Goal: Information Seeking & Learning: Understand process/instructions

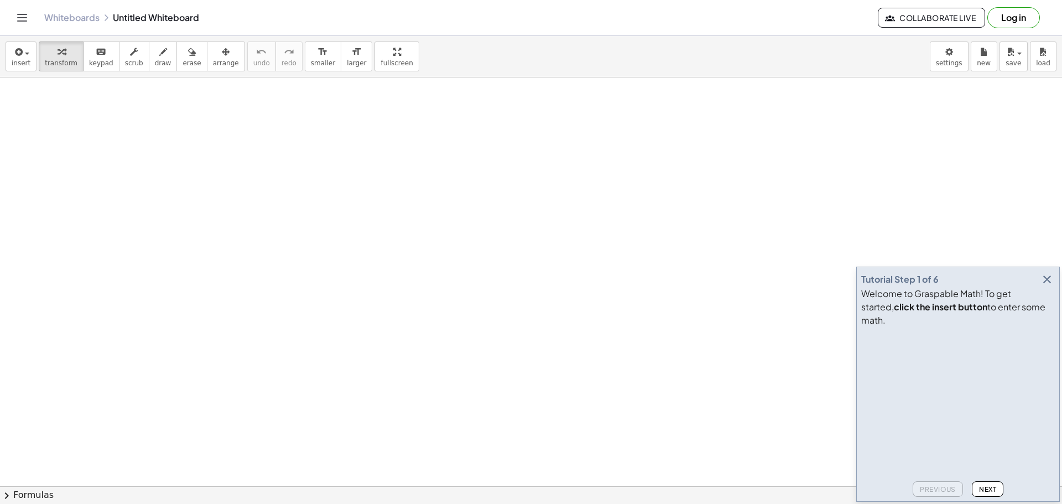
click at [1046, 286] on icon "button" at bounding box center [1047, 279] width 13 height 13
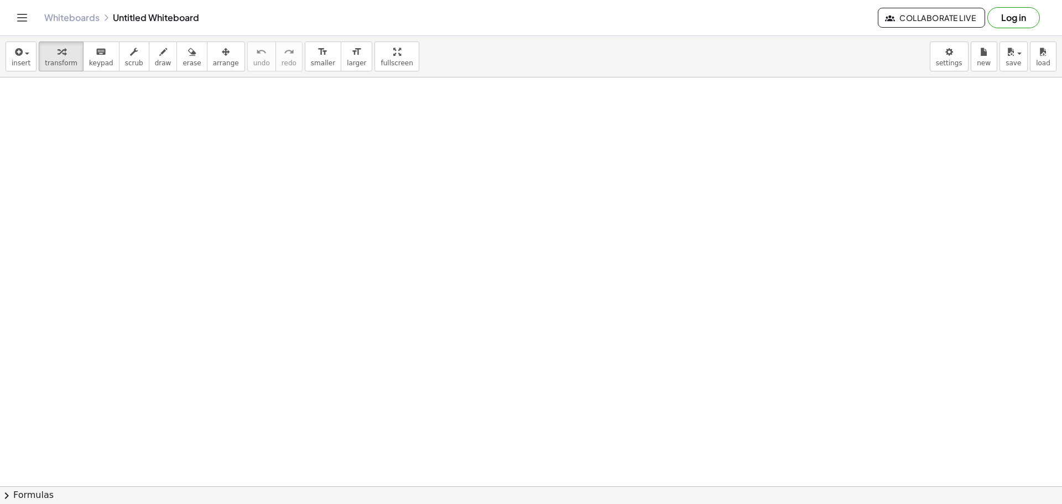
drag, startPoint x: 364, startPoint y: 158, endPoint x: 299, endPoint y: 181, distance: 68.8
drag, startPoint x: 323, startPoint y: 142, endPoint x: 326, endPoint y: 104, distance: 37.7
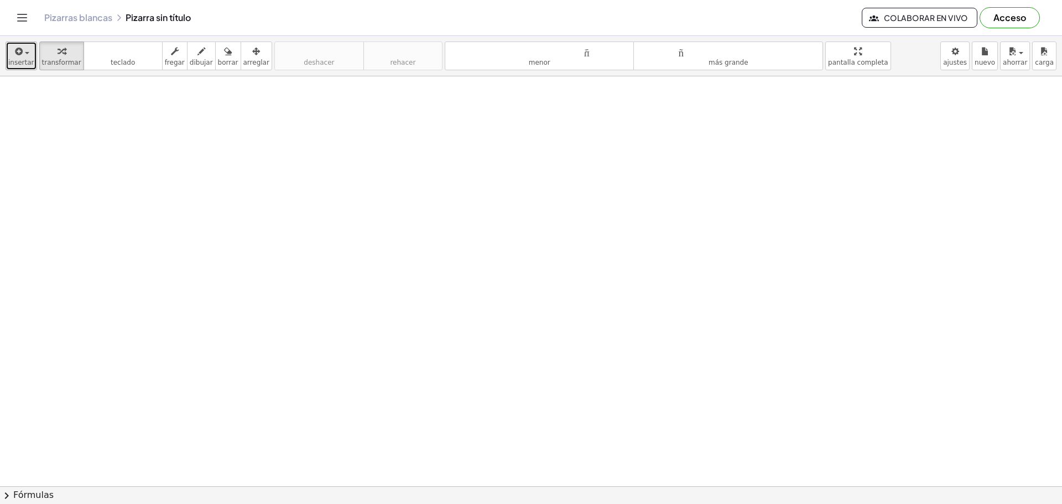
click at [28, 49] on div "button" at bounding box center [21, 50] width 26 height 13
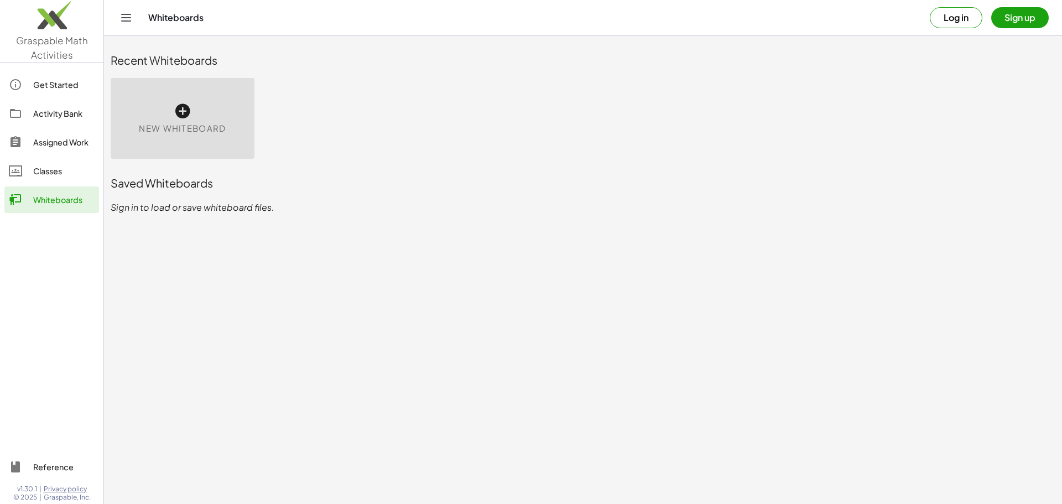
click at [45, 118] on div "Activity Bank" at bounding box center [63, 113] width 61 height 13
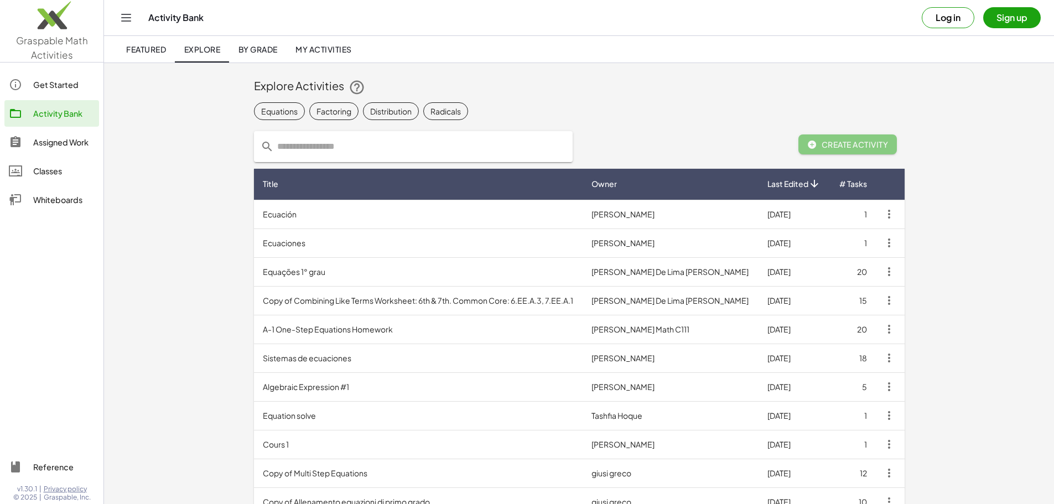
click at [54, 189] on link "Whiteboards" at bounding box center [51, 199] width 95 height 27
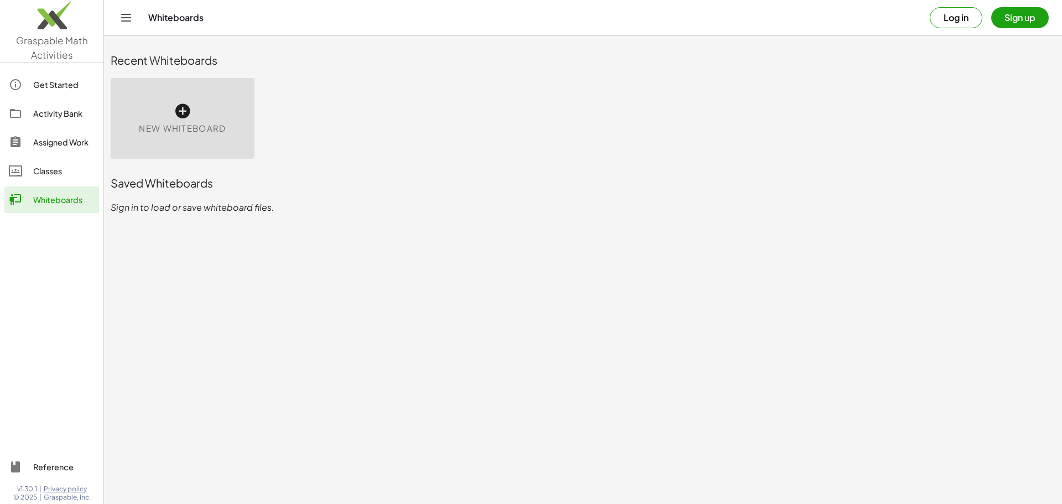
click at [127, 108] on div "New Whiteboard" at bounding box center [183, 118] width 144 height 81
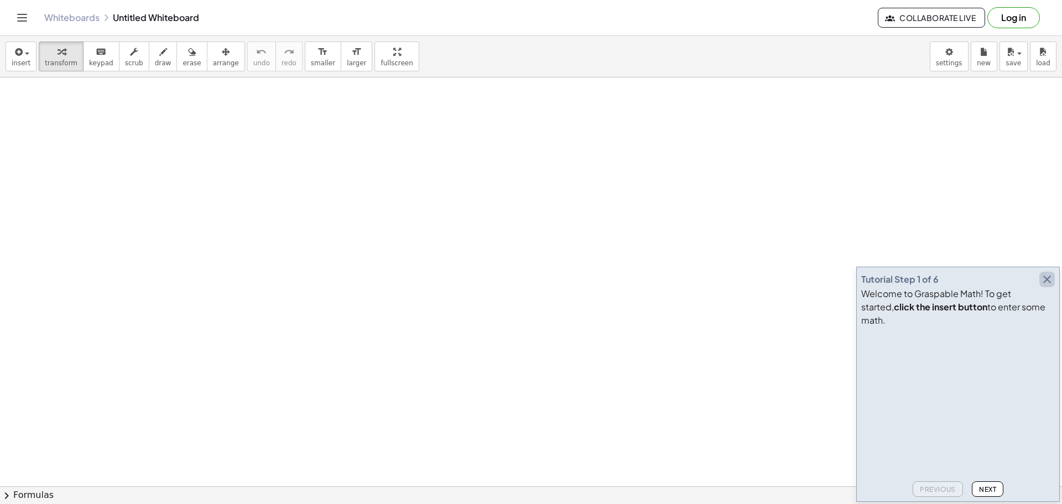
click at [1053, 286] on icon "button" at bounding box center [1047, 279] width 13 height 13
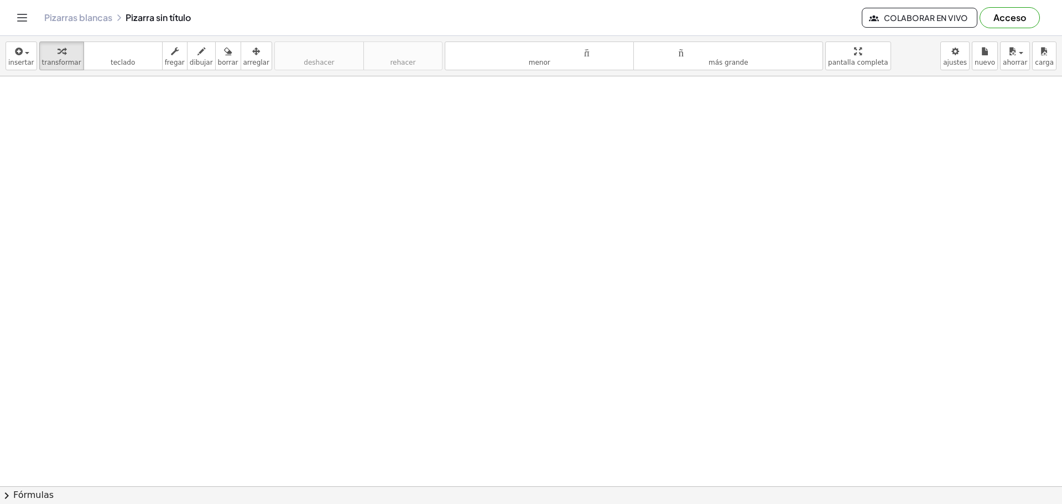
drag, startPoint x: 667, startPoint y: 219, endPoint x: 590, endPoint y: 215, distance: 77.6
drag, startPoint x: 590, startPoint y: 215, endPoint x: 466, endPoint y: 229, distance: 124.1
click at [468, 229] on div at bounding box center [531, 486] width 1062 height 820
click at [24, 25] on button "Cambiar navegación" at bounding box center [22, 18] width 18 height 18
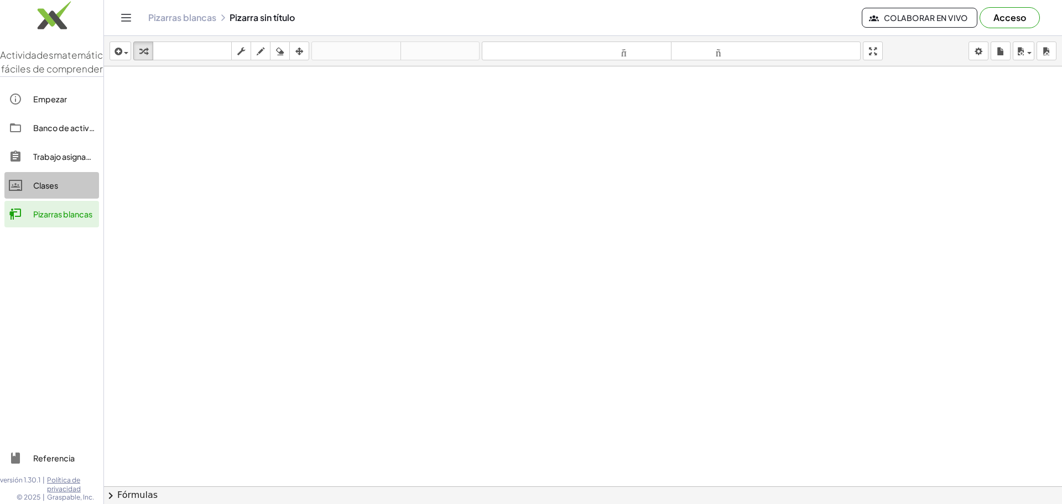
click at [66, 192] on div "Clases" at bounding box center [63, 185] width 61 height 13
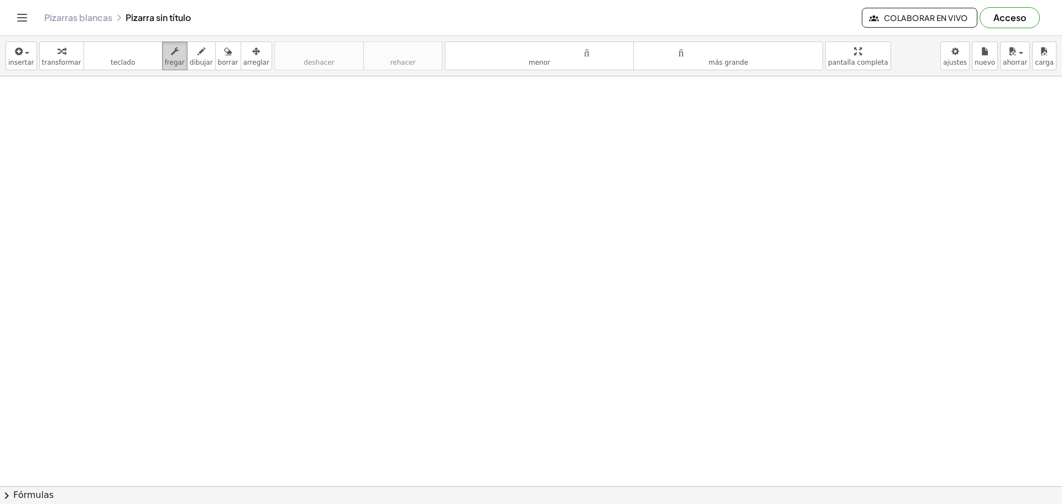
click at [171, 47] on icon "button" at bounding box center [175, 51] width 8 height 13
click at [243, 60] on font "arreglar" at bounding box center [256, 63] width 26 height 8
click at [1016, 64] on font "ahorrar" at bounding box center [1015, 63] width 24 height 8
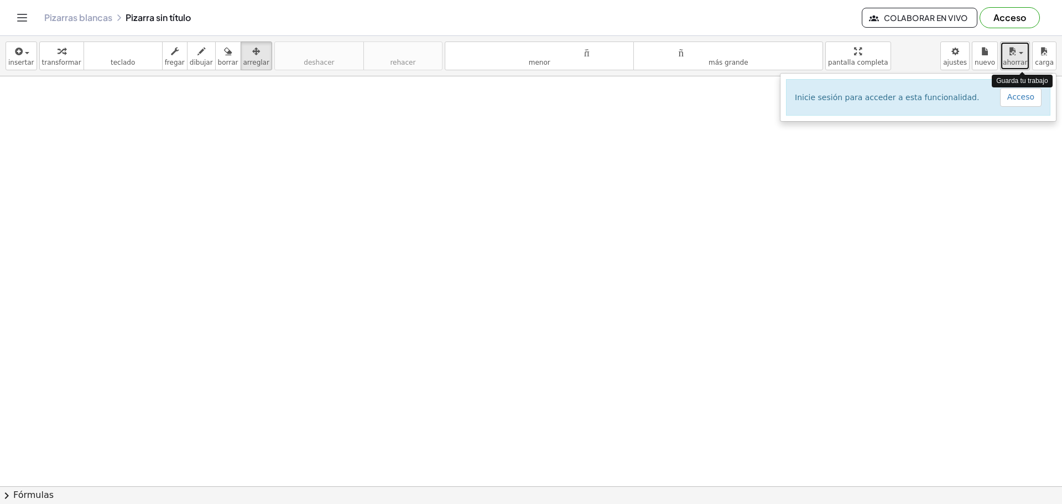
click at [1016, 64] on font "ahorrar" at bounding box center [1015, 63] width 24 height 8
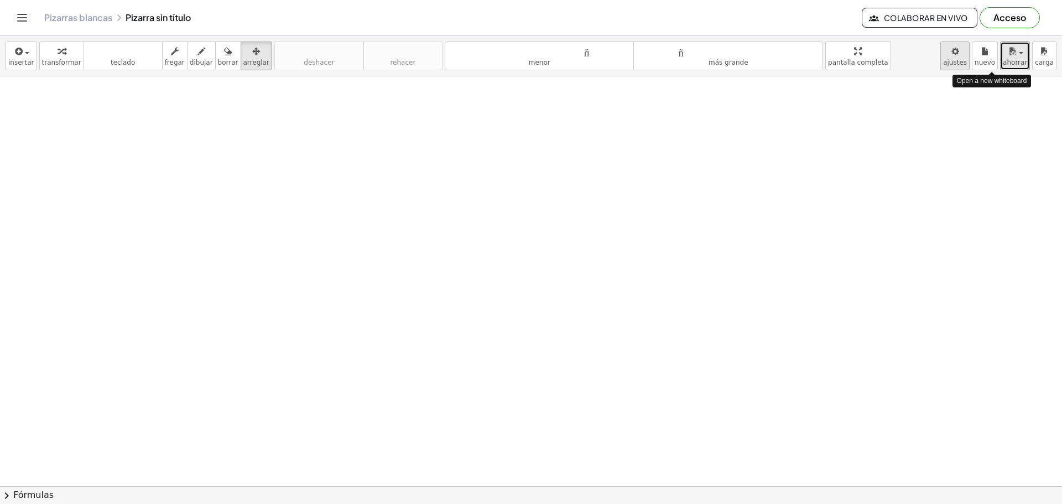
click at [962, 56] on body "Actividades matemáticas fáciles de comprender Empezar Banco de actividades Trab…" at bounding box center [531, 252] width 1062 height 504
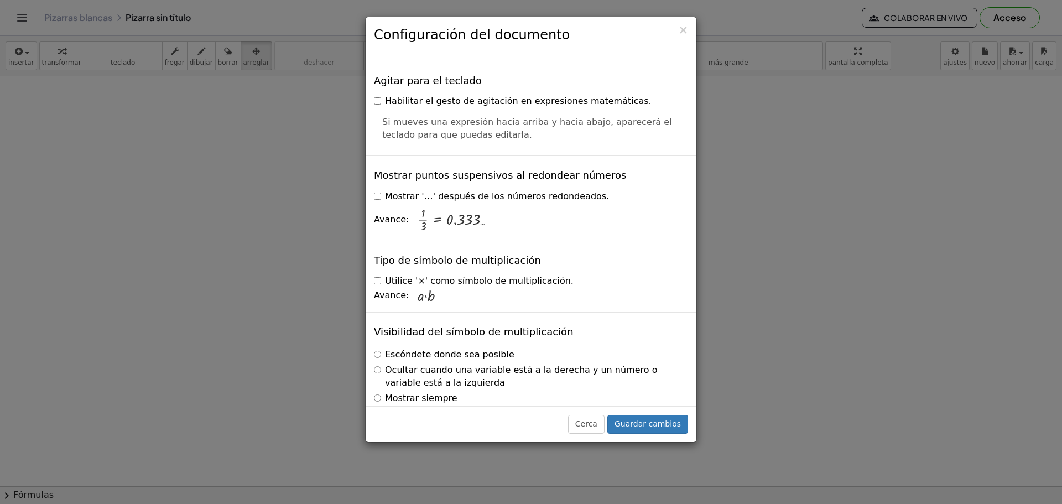
scroll to position [2651, 0]
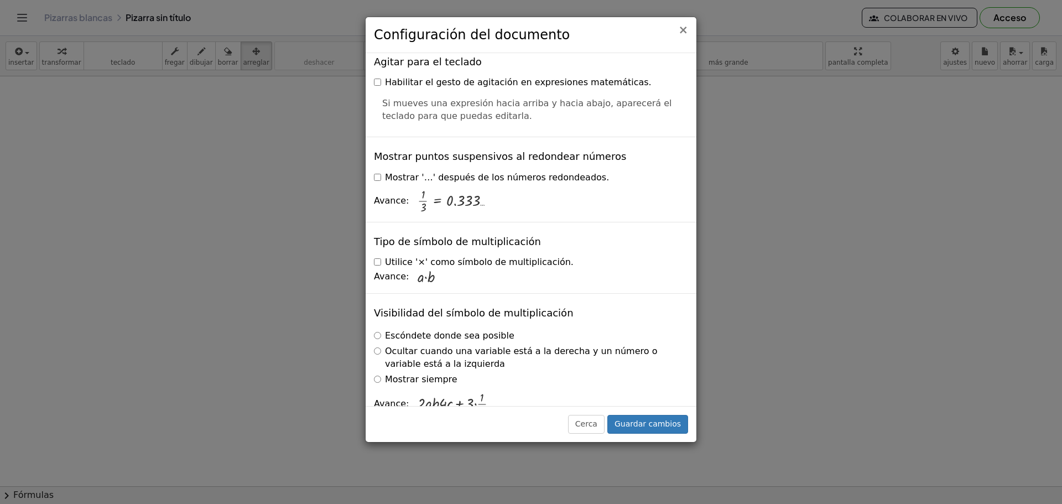
click at [683, 35] on font "×" at bounding box center [683, 29] width 10 height 13
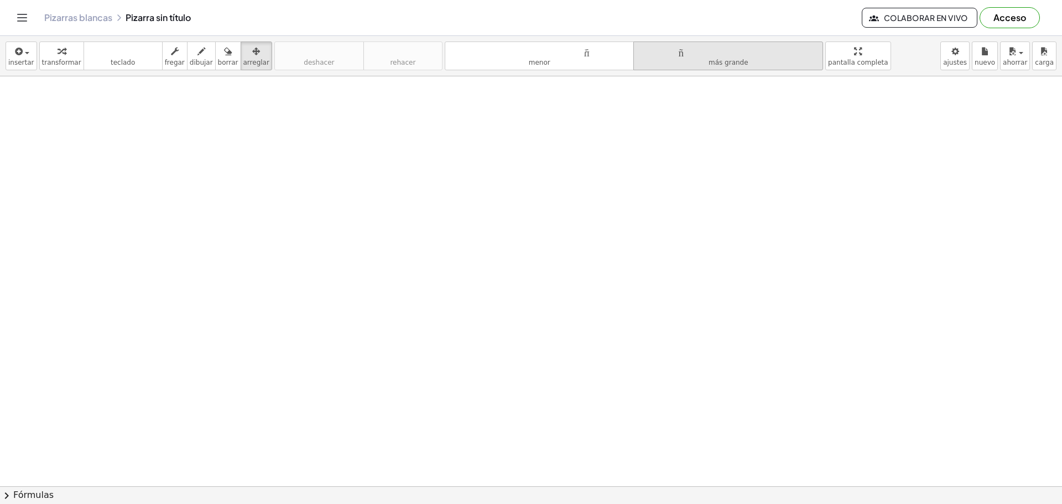
click at [687, 63] on button "tamaño_del_formato más grande" at bounding box center [729, 55] width 190 height 29
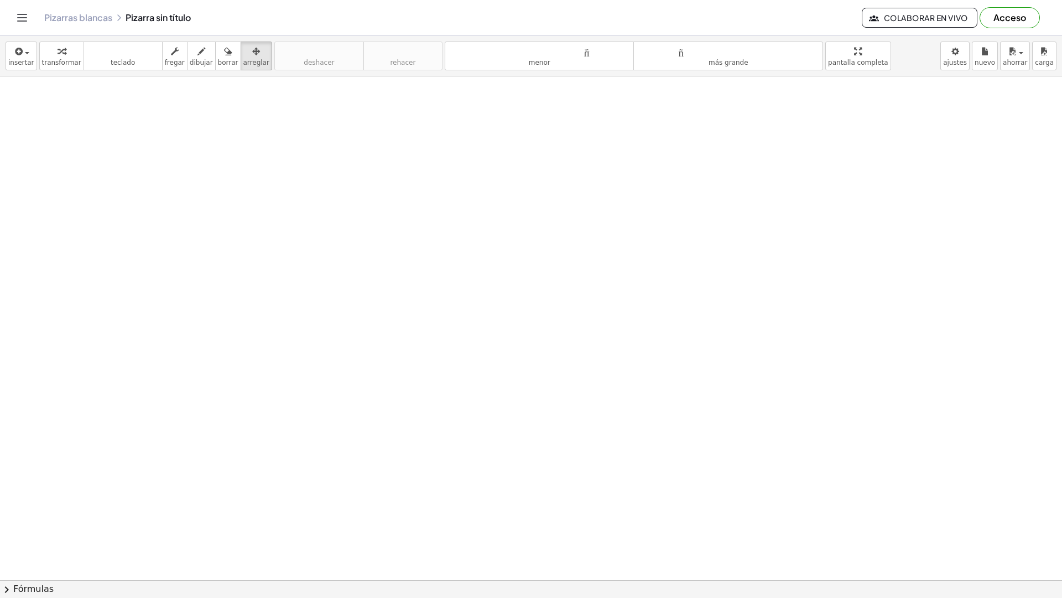
drag, startPoint x: 814, startPoint y: 62, endPoint x: 814, endPoint y: 129, distance: 66.9
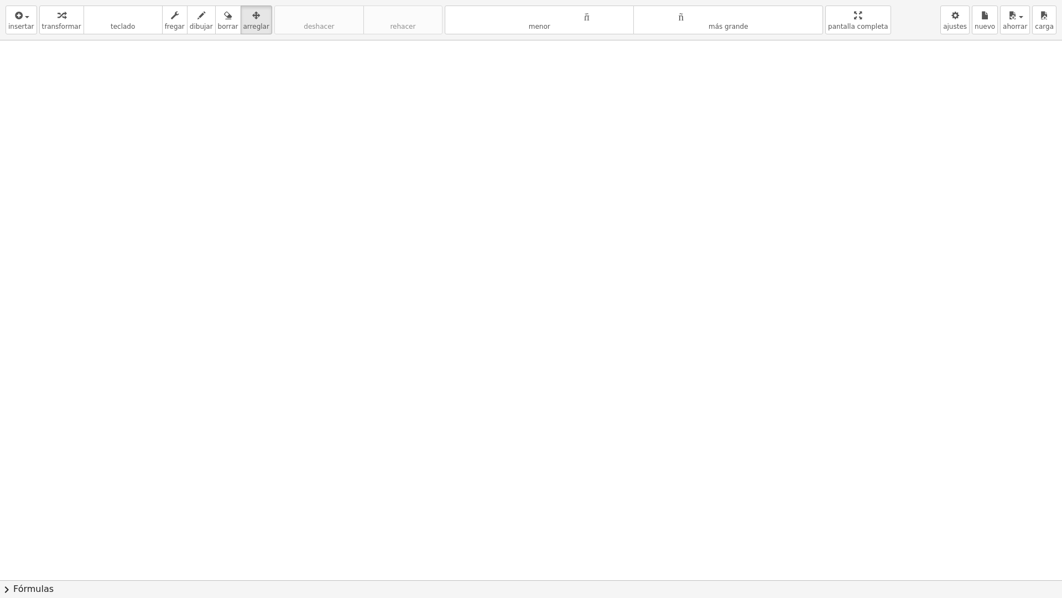
click at [814, 129] on div "insertar Seleccione uno: Expresión matemática Función Texto Vídeo de YouTube Gr…" at bounding box center [531, 299] width 1062 height 598
click at [851, 0] on html "Actividades matemáticas fáciles de comprender Empezar Banco de actividades Trab…" at bounding box center [531, 299] width 1062 height 598
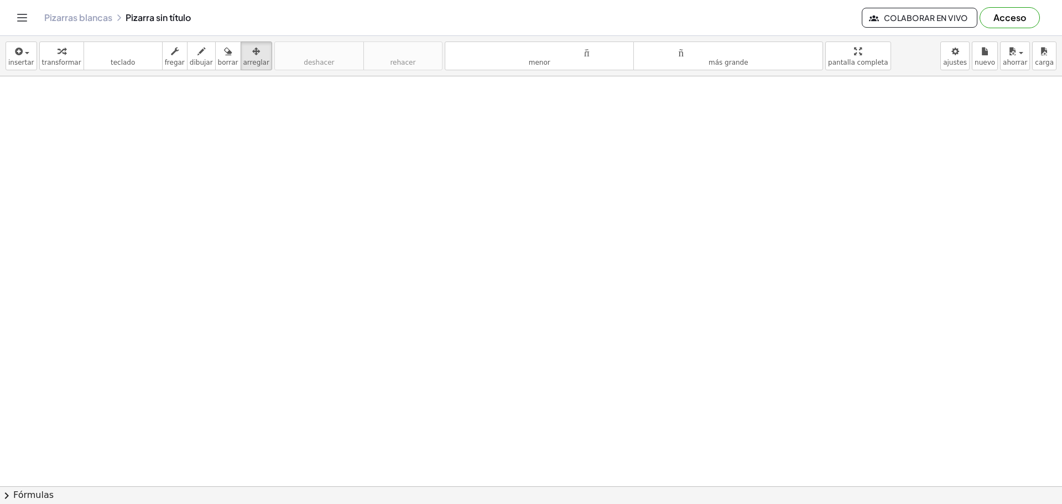
click at [29, 14] on button "Cambiar navegación" at bounding box center [22, 18] width 18 height 18
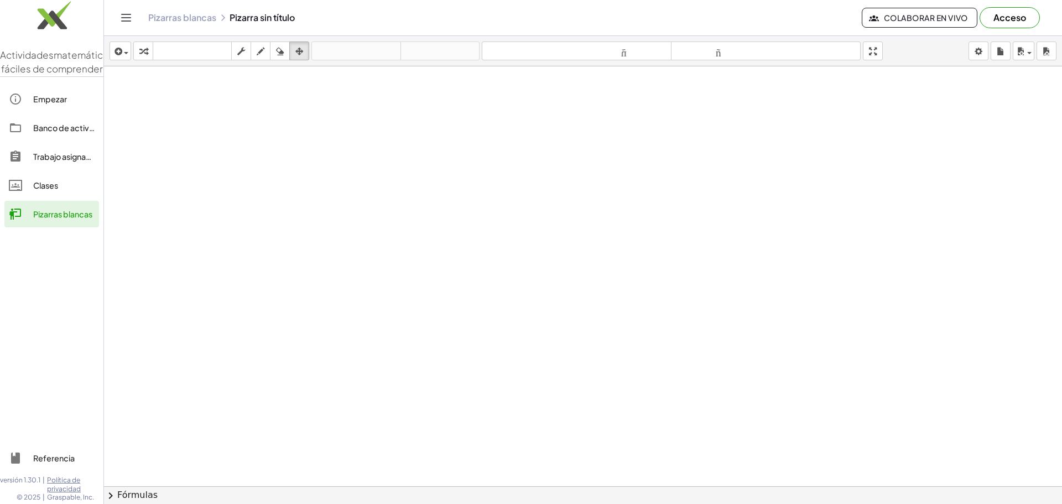
click at [69, 162] on font "Trabajo asignado" at bounding box center [64, 157] width 63 height 10
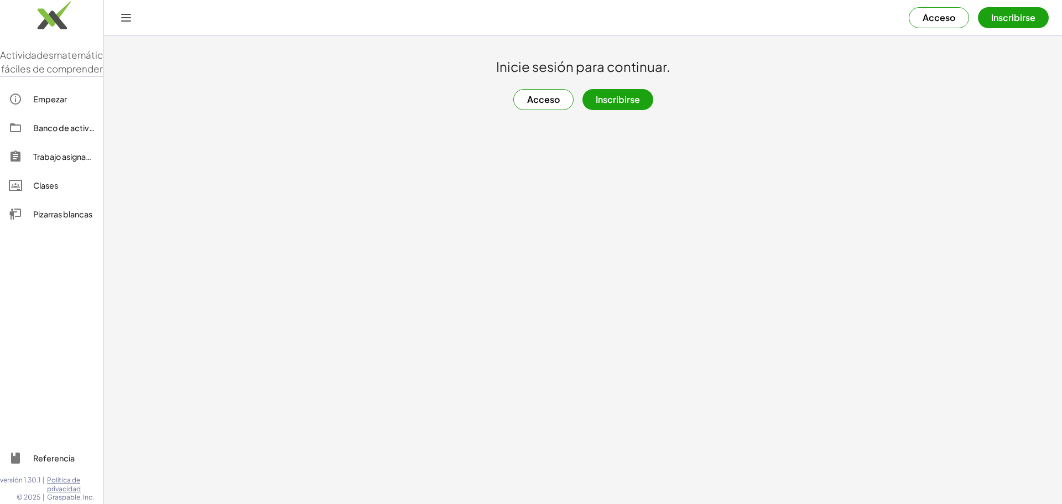
click at [54, 133] on link "Banco de actividades" at bounding box center [51, 128] width 95 height 27
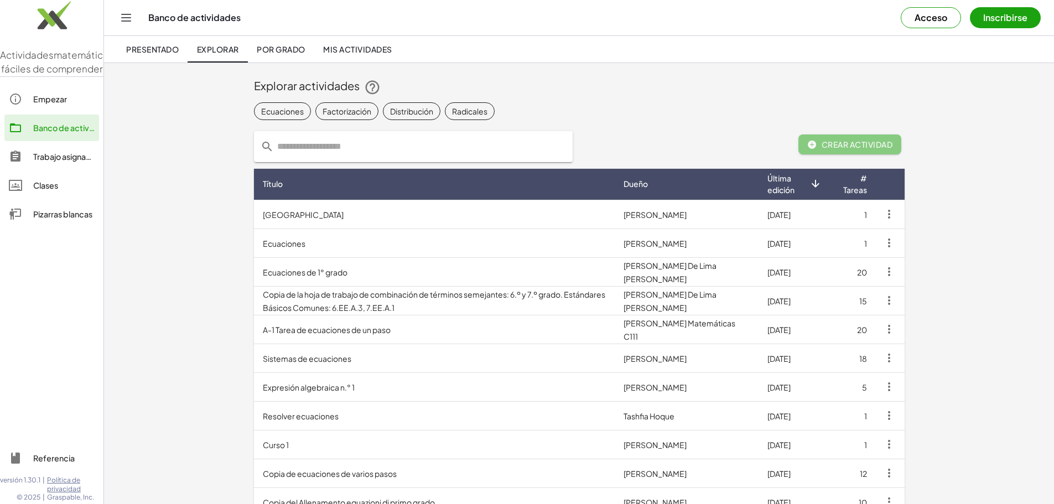
click at [72, 218] on link "Pizarras blancas" at bounding box center [51, 214] width 95 height 27
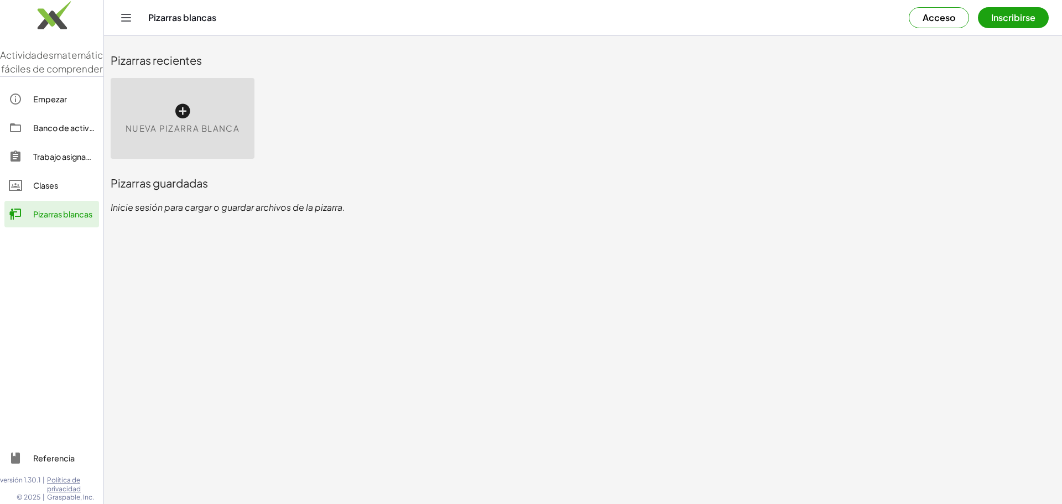
click at [181, 108] on icon at bounding box center [183, 111] width 18 height 18
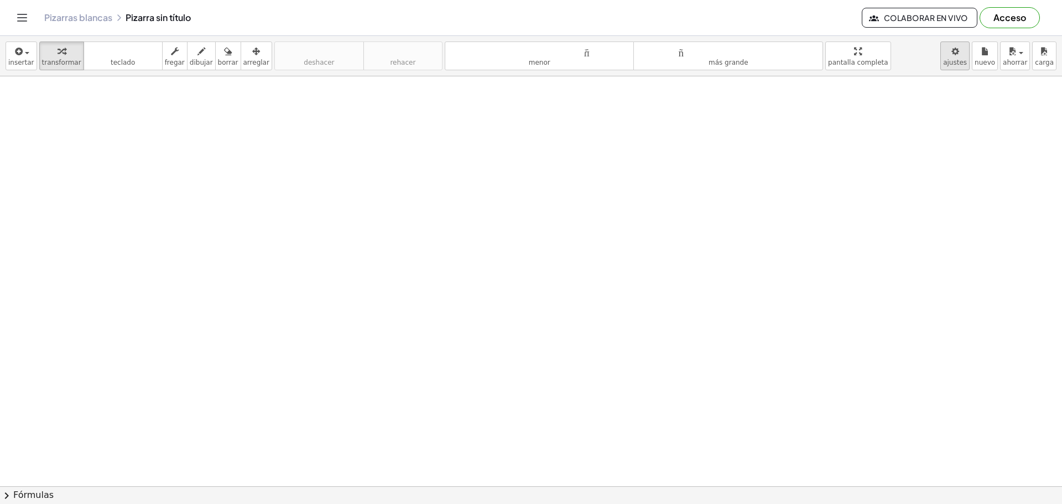
click at [968, 59] on body "Actividades matemáticas fáciles de comprender Empezar Banco de actividades Trab…" at bounding box center [531, 252] width 1062 height 504
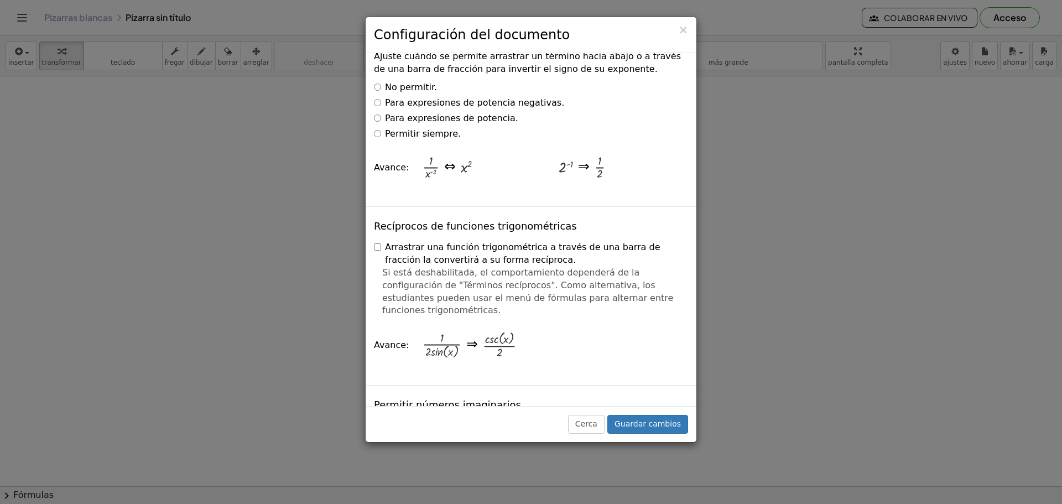
scroll to position [1767, 0]
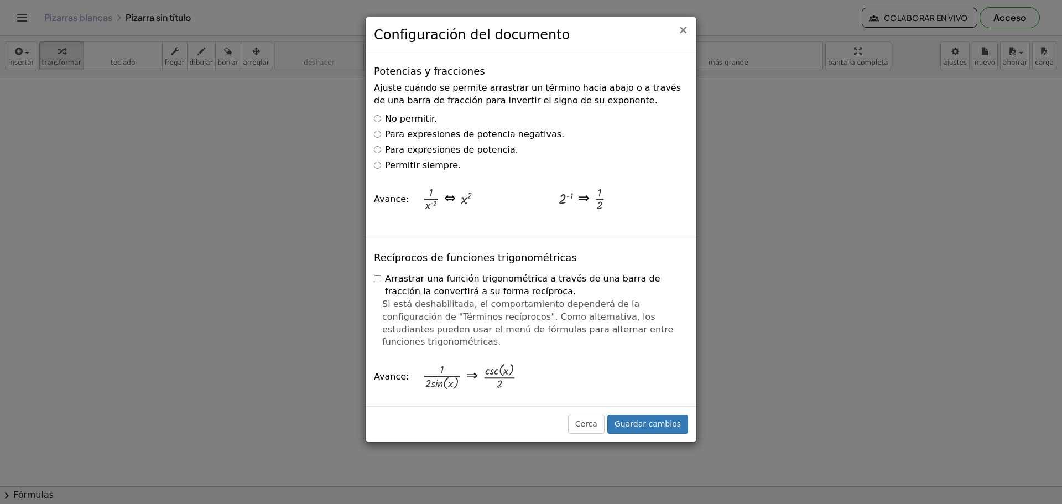
click at [683, 28] on font "×" at bounding box center [683, 29] width 10 height 13
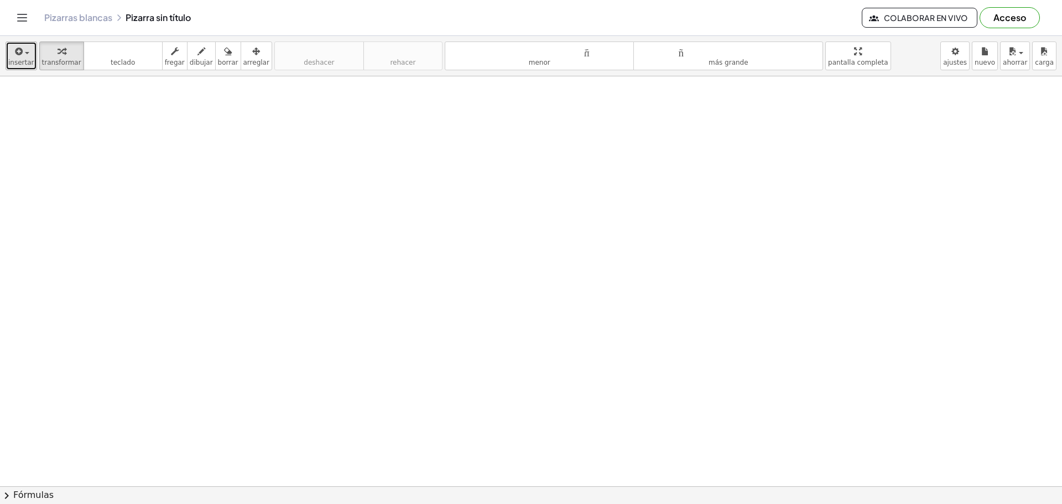
click at [9, 55] on div "button" at bounding box center [21, 50] width 26 height 13
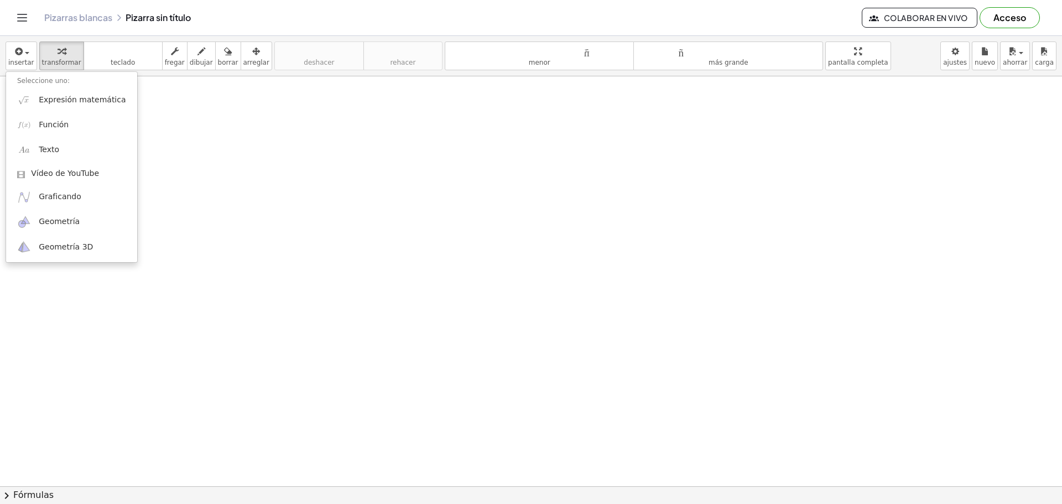
click at [28, 25] on div "Pizarras blancas Pizarra sin título Colaborar en vivo Acceso" at bounding box center [531, 17] width 1036 height 35
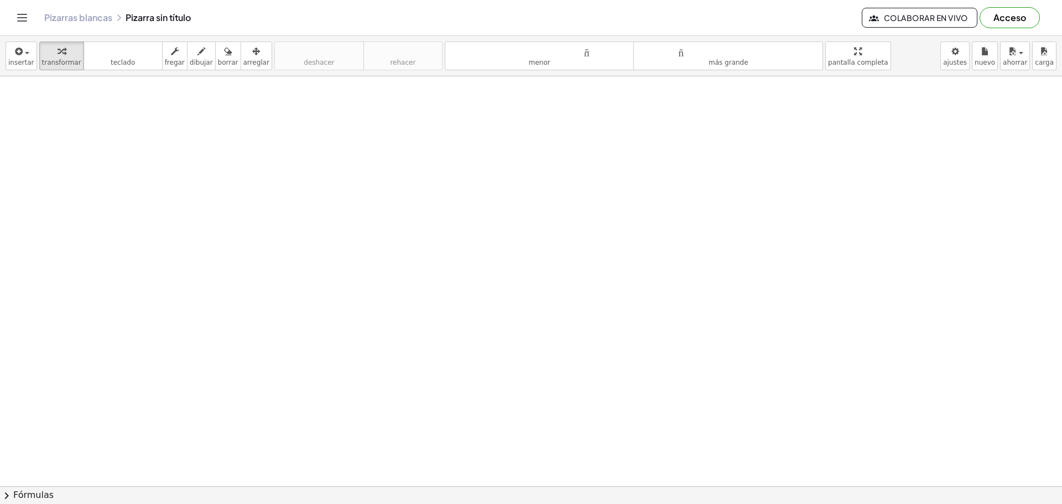
click at [27, 17] on icon "Cambiar navegación" at bounding box center [21, 17] width 13 height 13
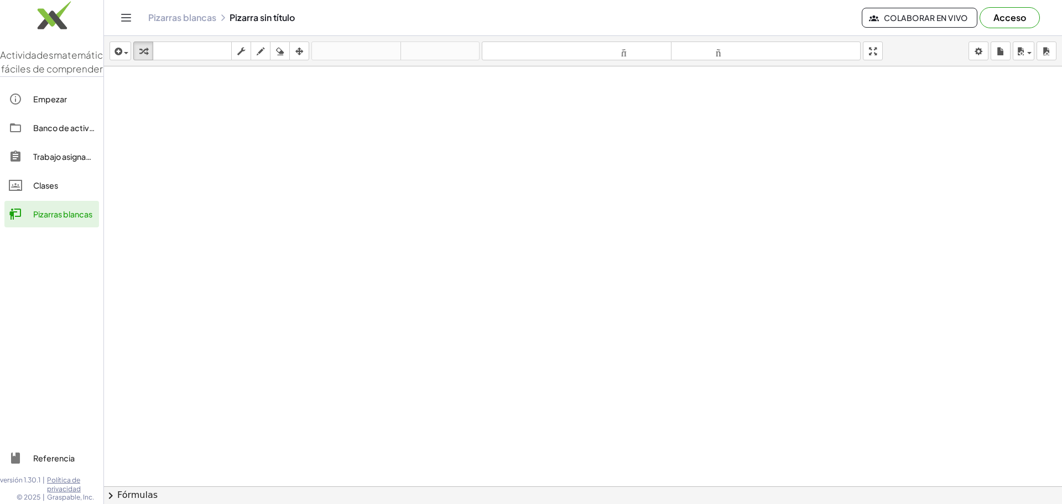
click at [48, 455] on font "Referencia" at bounding box center [53, 458] width 41 height 10
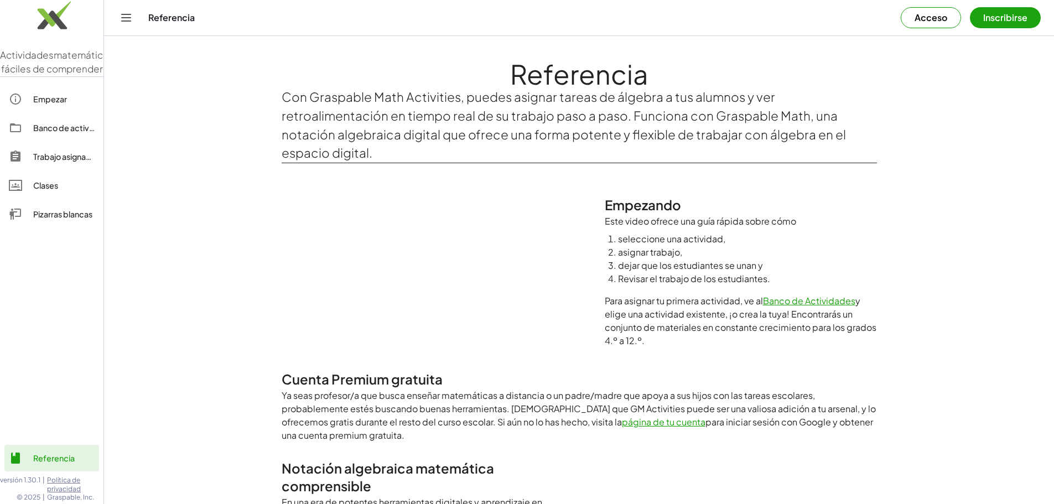
click at [38, 221] on div "Pizarras blancas" at bounding box center [63, 213] width 61 height 13
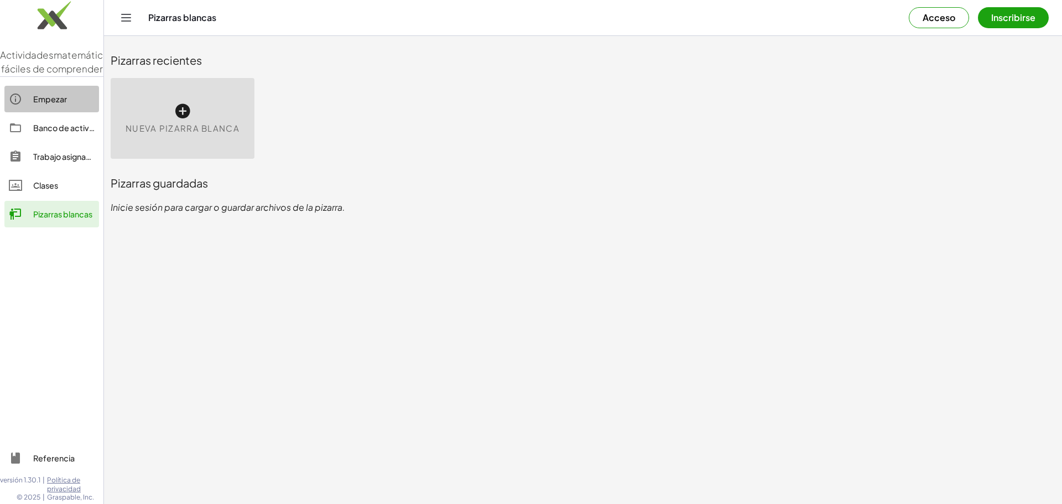
click at [57, 104] on font "Empezar" at bounding box center [50, 99] width 34 height 10
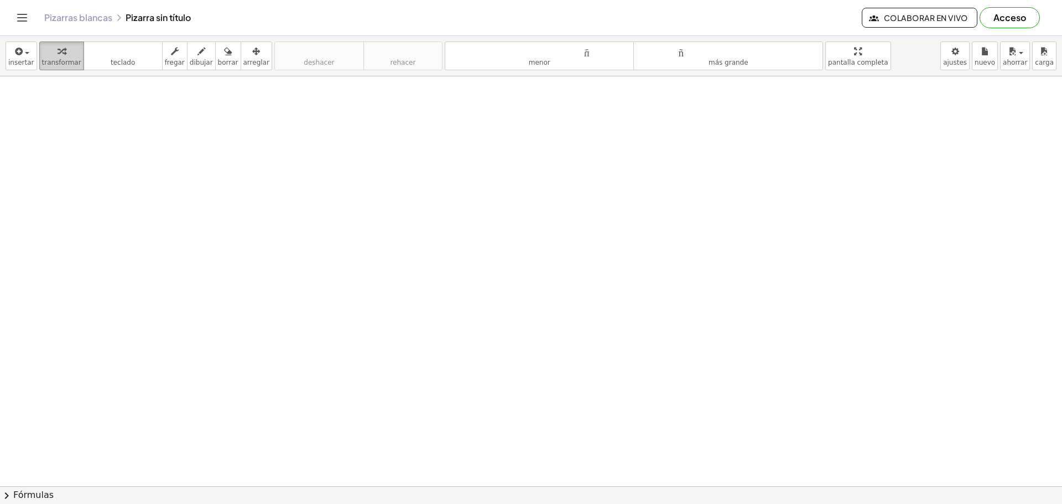
click at [63, 65] on font "transformar" at bounding box center [61, 63] width 39 height 8
click at [64, 49] on div "button" at bounding box center [61, 50] width 39 height 13
drag, startPoint x: 873, startPoint y: 148, endPoint x: 593, endPoint y: 255, distance: 299.8
click at [593, 255] on div at bounding box center [531, 486] width 1062 height 820
